Goal: Share content: Share content

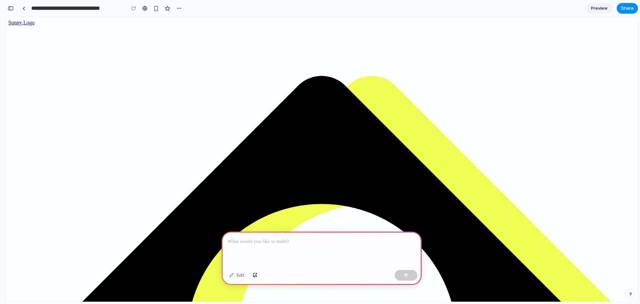
scroll to position [0, 6]
click at [276, 238] on p at bounding box center [322, 241] width 188 height 8
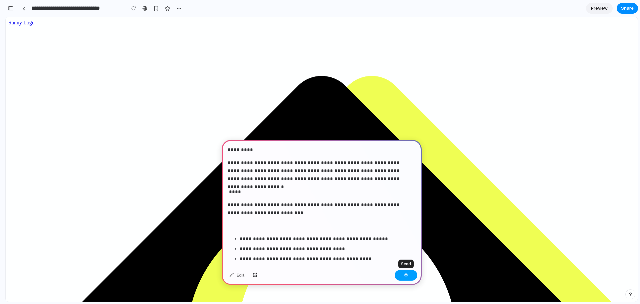
click at [406, 273] on div "button" at bounding box center [406, 275] width 5 height 5
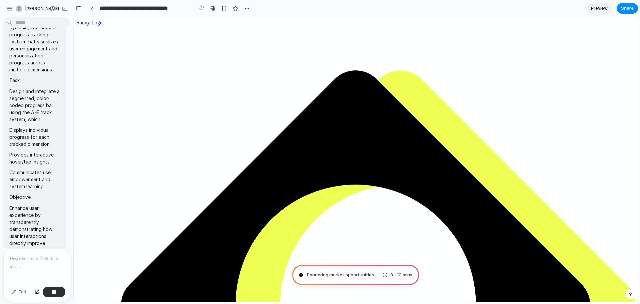
scroll to position [0, 0]
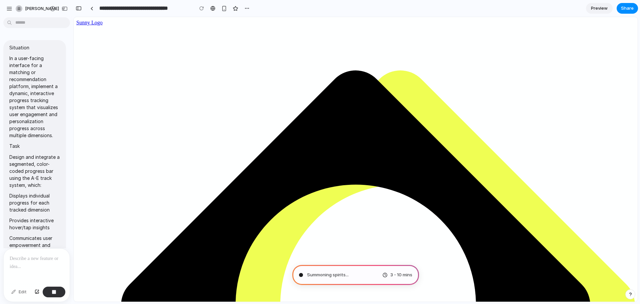
type input "**********"
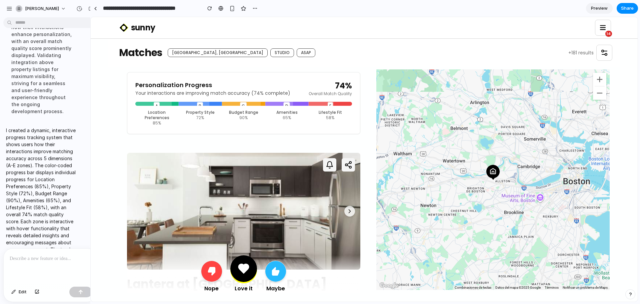
scroll to position [915, 0]
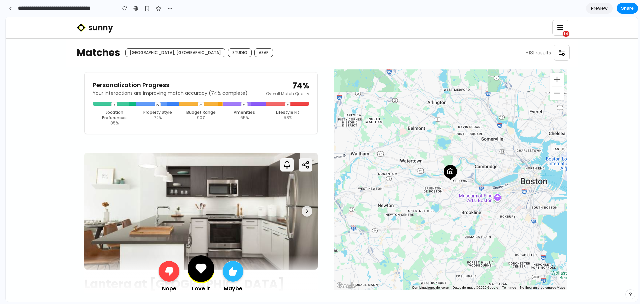
drag, startPoint x: 149, startPoint y: 100, endPoint x: 1, endPoint y: 102, distance: 148.4
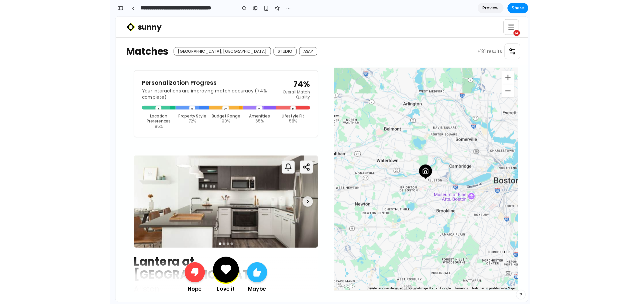
scroll to position [1438, 0]
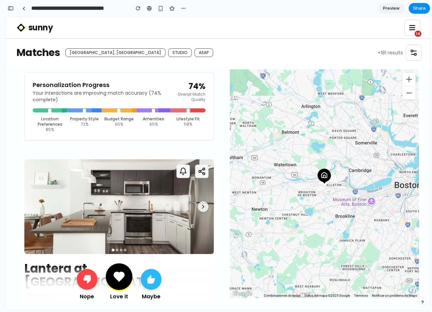
click at [47, 111] on div at bounding box center [47, 110] width 29 height 4
click at [51, 109] on span at bounding box center [49, 113] width 3 height 8
click at [48, 111] on div at bounding box center [47, 110] width 29 height 4
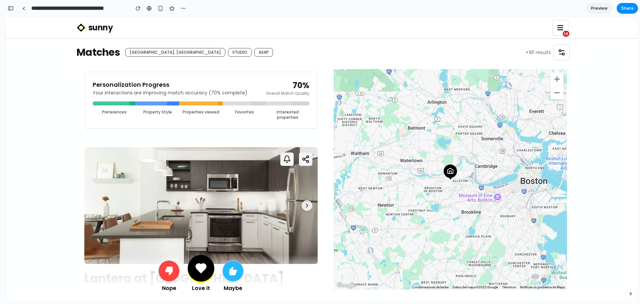
scroll to position [0, 0]
click at [599, 8] on span "Preview" at bounding box center [599, 8] width 17 height 7
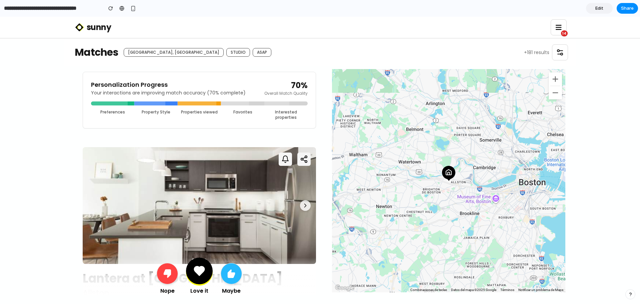
click at [601, 8] on span "Edit" at bounding box center [599, 8] width 8 height 7
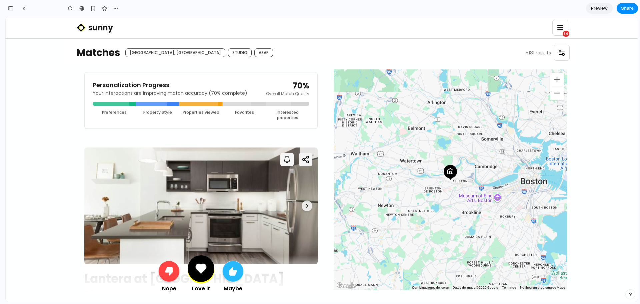
scroll to position [1058, 0]
click at [627, 9] on span "Share" at bounding box center [627, 8] width 13 height 7
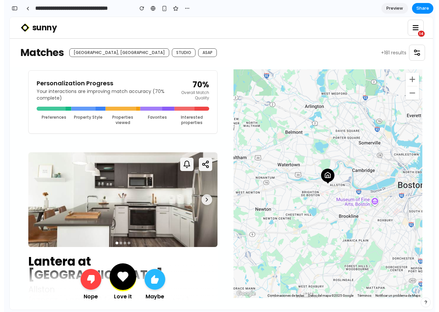
scroll to position [0, 0]
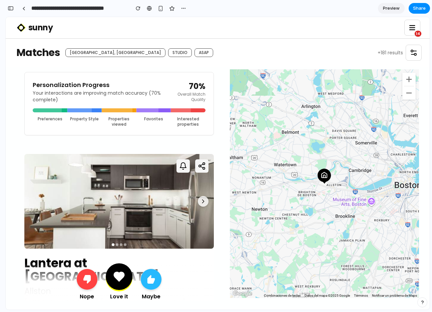
click at [418, 10] on span "Share" at bounding box center [419, 8] width 13 height 7
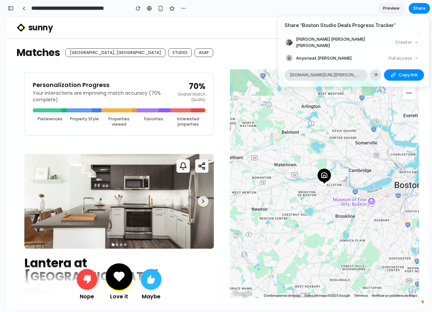
click at [402, 72] on span "Copy link" at bounding box center [407, 75] width 19 height 7
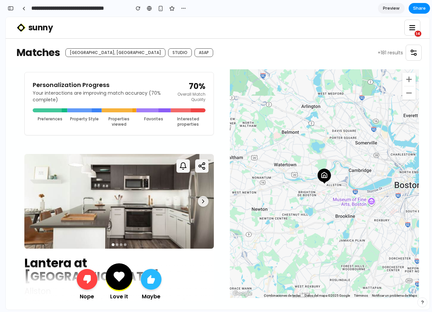
click at [200, 57] on div "Share ' Boston Studio Deals Progress Tracker ' [PERSON_NAME] [PERSON_NAME] [PER…" at bounding box center [216, 156] width 432 height 312
